Goal: Transaction & Acquisition: Purchase product/service

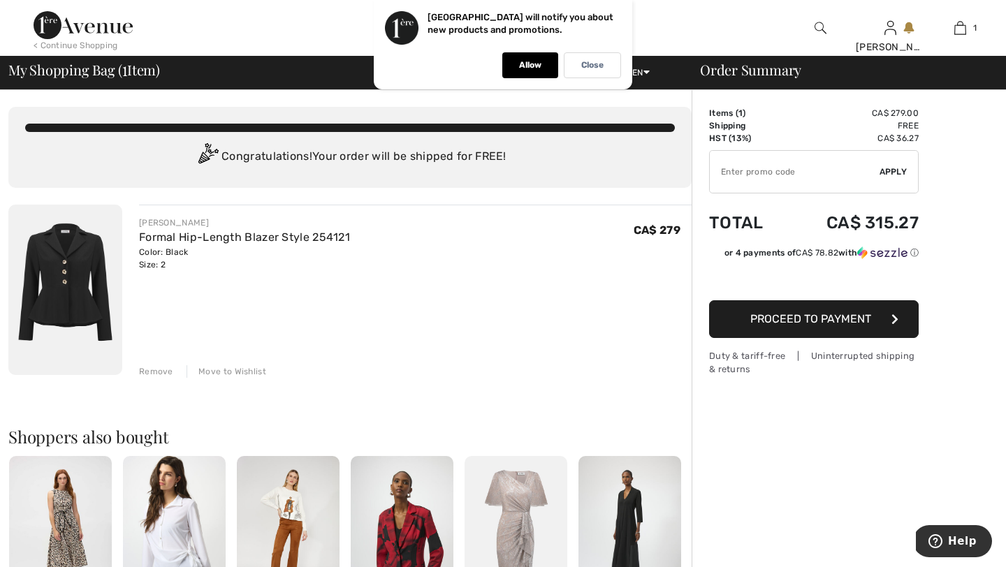
click at [805, 181] on input "TEXT" at bounding box center [795, 172] width 170 height 42
click at [742, 170] on input "TEXT" at bounding box center [795, 172] width 170 height 42
click at [742, 172] on input "TEXT" at bounding box center [795, 172] width 170 height 42
type input "SALEAVENUE"
click at [900, 174] on span "Apply" at bounding box center [894, 172] width 28 height 13
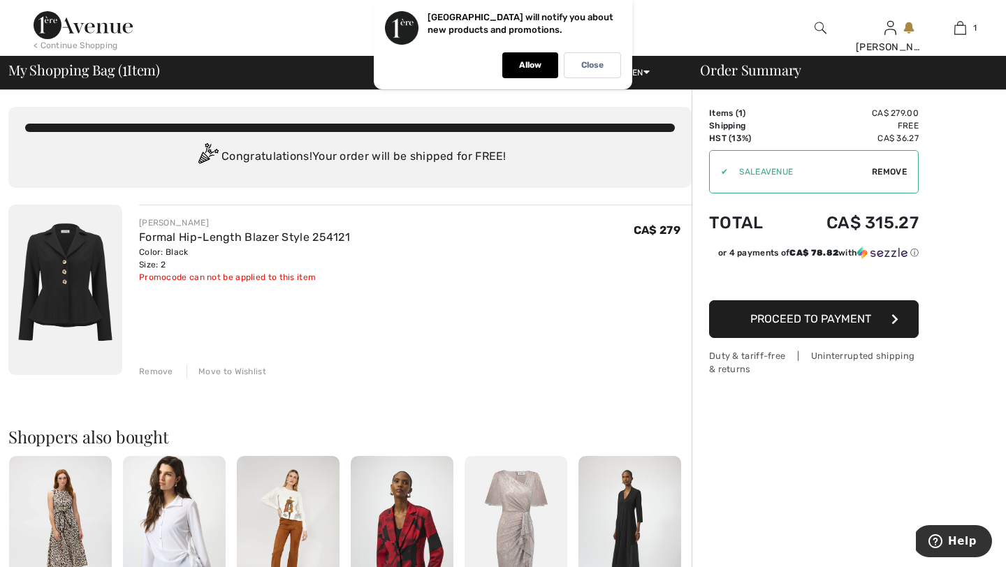
click at [805, 312] on span "Proceed to Payment" at bounding box center [810, 318] width 121 height 13
